Goal: Task Accomplishment & Management: Manage account settings

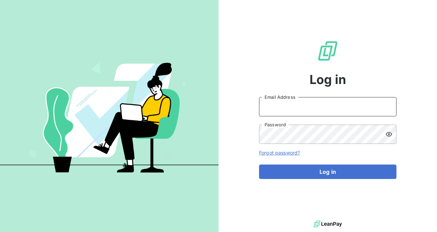
click at [272, 105] on input "Email Address" at bounding box center [328, 106] width 138 height 19
type input "[PERSON_NAME][EMAIL_ADDRESS][DOMAIN_NAME]"
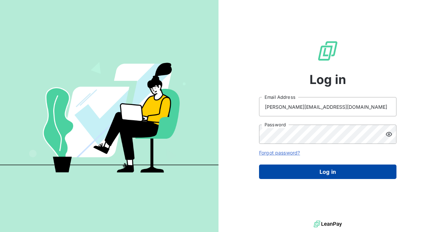
click at [308, 167] on button "Log in" at bounding box center [328, 171] width 138 height 14
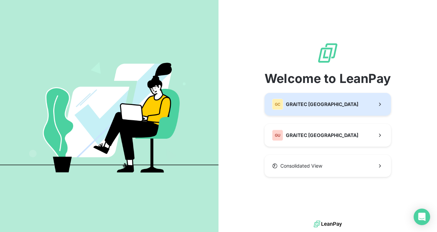
click at [309, 106] on span "GRAITEC [GEOGRAPHIC_DATA]" at bounding box center [322, 104] width 73 height 7
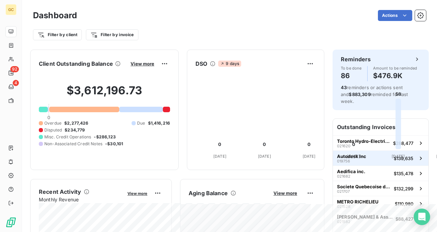
click at [341, 153] on span "Autodesk Inc" at bounding box center [351, 156] width 29 height 6
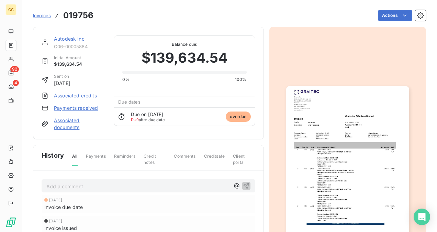
click at [67, 37] on link "Autodesk Inc" at bounding box center [69, 39] width 31 height 6
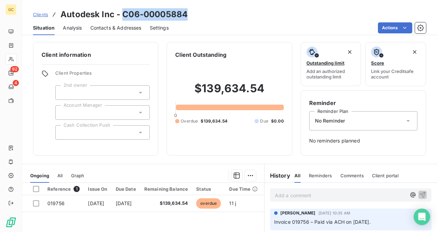
drag, startPoint x: 124, startPoint y: 12, endPoint x: 185, endPoint y: 9, distance: 60.9
click at [185, 9] on h3 "Autodesk Inc - C06-00005884" at bounding box center [124, 14] width 127 height 12
copy h3 "C06-00005884"
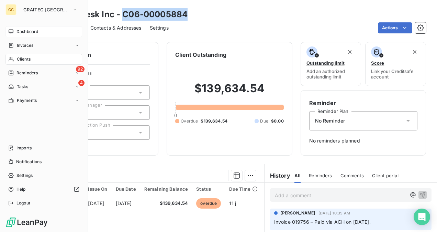
drag, startPoint x: 22, startPoint y: 31, endPoint x: 29, endPoint y: 33, distance: 6.9
click at [22, 31] on span "Dashboard" at bounding box center [28, 32] width 22 height 6
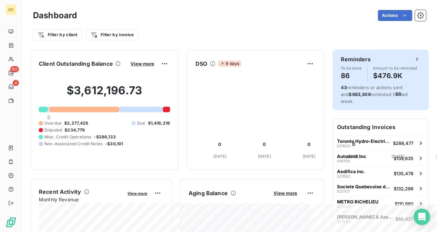
click at [346, 84] on div "Reminders To be done 86 Amount to be reminded $476.9K 43 reminders or actions s…" at bounding box center [381, 80] width 96 height 61
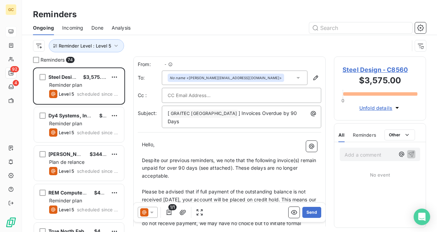
scroll to position [159, 87]
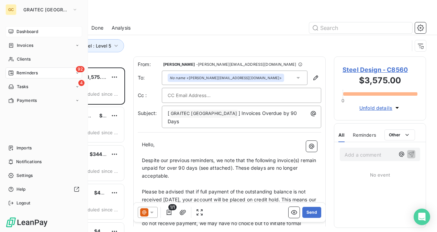
click at [34, 33] on span "Dashboard" at bounding box center [28, 32] width 22 height 6
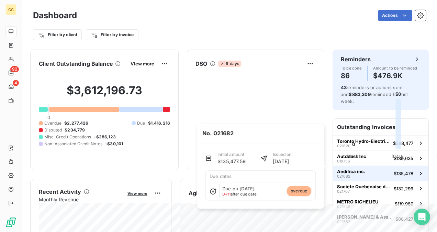
click at [351, 168] on span "Aedifica inc." at bounding box center [351, 171] width 28 height 6
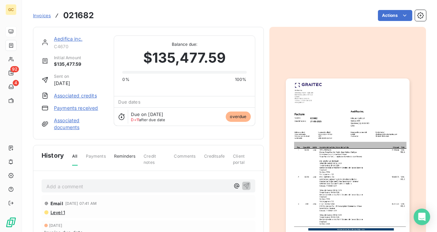
click at [66, 42] on div "Aedifica inc." at bounding box center [80, 38] width 52 height 7
click at [68, 40] on link "Aedifica inc." at bounding box center [68, 39] width 29 height 6
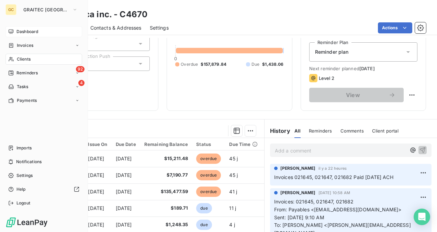
click at [32, 33] on span "Dashboard" at bounding box center [28, 32] width 22 height 6
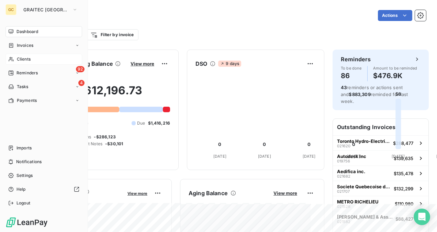
click at [19, 57] on span "Clients" at bounding box center [24, 59] width 14 height 6
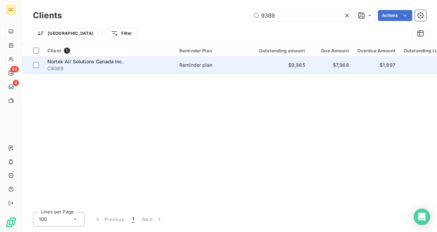
type input "9389"
click at [119, 68] on span "C9389" at bounding box center [109, 68] width 124 height 7
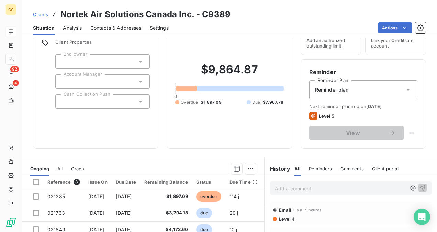
scroll to position [69, 0]
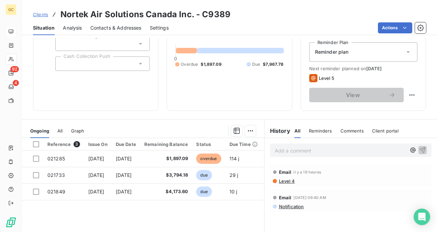
click at [284, 153] on p "Add a comment ﻿" at bounding box center [340, 150] width 131 height 9
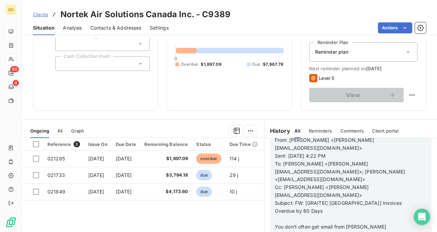
scroll to position [103, 0]
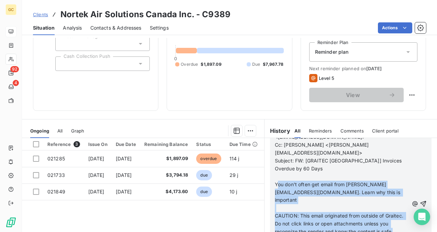
drag, startPoint x: 284, startPoint y: 160, endPoint x: 312, endPoint y: 212, distance: 59.5
click at [312, 212] on div "From: [PERSON_NAME] <[PERSON_NAME][EMAIL_ADDRESS][DOMAIN_NAME]> Sent: [DATE] 4:…" at bounding box center [342, 204] width 134 height 220
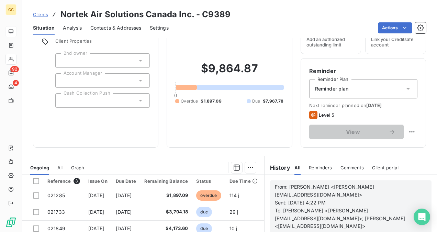
scroll to position [0, 0]
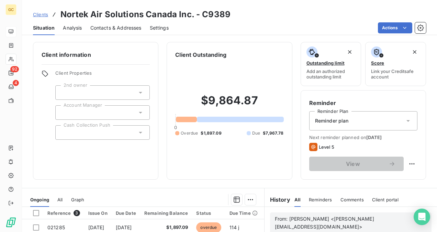
click at [275, 220] on span "From: [PERSON_NAME] <[PERSON_NAME][EMAIL_ADDRESS][DOMAIN_NAME]>" at bounding box center [324, 223] width 99 height 14
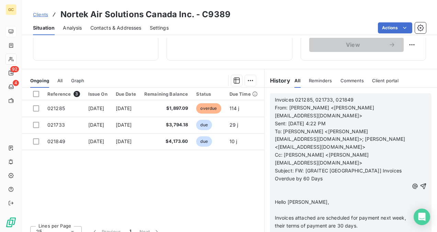
scroll to position [128, 0]
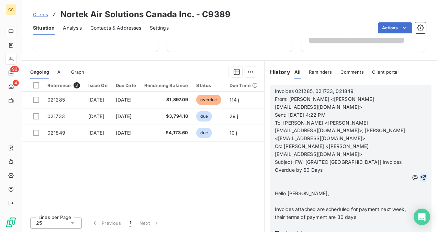
click at [421, 175] on icon "button" at bounding box center [424, 178] width 6 height 6
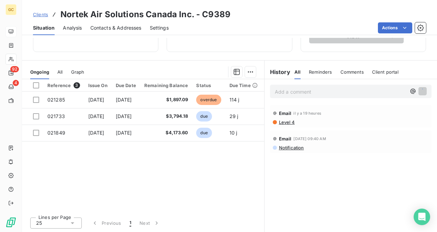
scroll to position [0, 0]
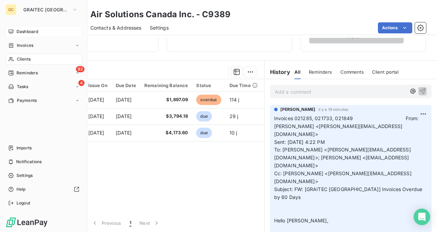
click at [24, 62] on span "Clients" at bounding box center [24, 59] width 14 height 6
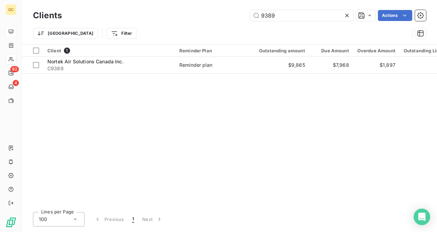
drag, startPoint x: 280, startPoint y: 18, endPoint x: 246, endPoint y: 20, distance: 33.8
click at [246, 20] on div "9389 Actions" at bounding box center [248, 15] width 356 height 11
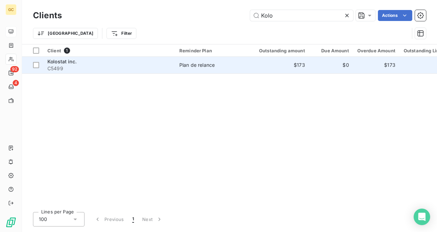
type input "Kolo"
click at [113, 68] on span "C5499" at bounding box center [109, 68] width 124 height 7
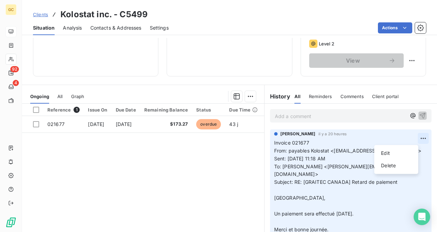
click at [412, 140] on html "GC 92 4 Clients Kolostat inc. - C5499 Situation Analysis Contacts & Addresses S…" at bounding box center [218, 116] width 437 height 232
click at [399, 167] on div "Delete" at bounding box center [396, 165] width 39 height 11
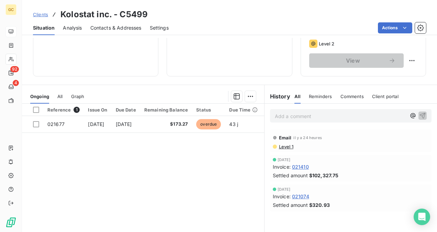
click at [283, 114] on p "Add a comment ﻿" at bounding box center [340, 116] width 131 height 9
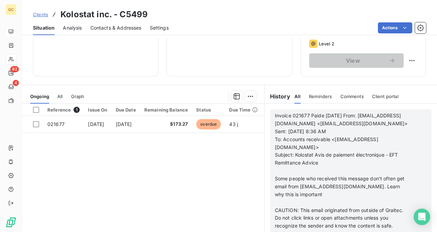
click at [347, 116] on span "Invoice 021677 Paide [DATE] From: [EMAIL_ADDRESS][DOMAIN_NAME] <[EMAIL_ADDRESS]…" at bounding box center [341, 119] width 133 height 14
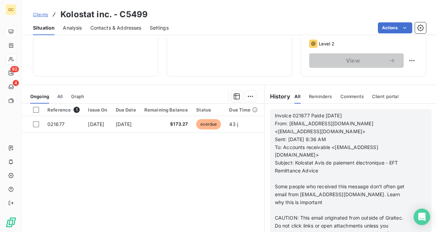
click at [320, 112] on span "Invoice 021677 Paide [DATE] From: [EMAIL_ADDRESS][DOMAIN_NAME] <[EMAIL_ADDRESS]…" at bounding box center [338, 123] width 126 height 22
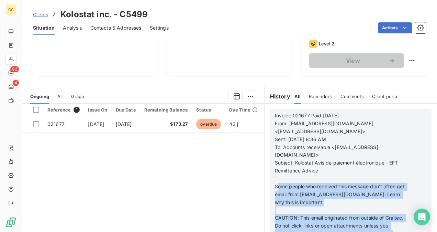
drag, startPoint x: 282, startPoint y: 168, endPoint x: 296, endPoint y: 224, distance: 58.0
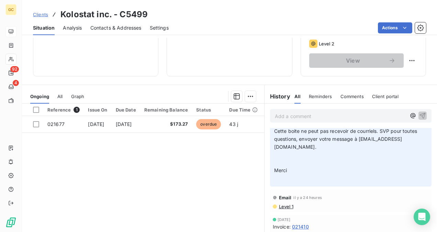
scroll to position [34, 0]
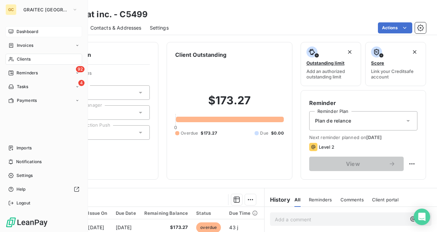
click at [16, 35] on div "Dashboard" at bounding box center [44, 31] width 77 height 11
